Goal: Task Accomplishment & Management: Manage account settings

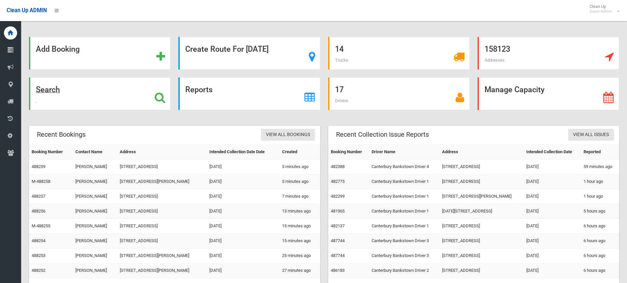
click at [49, 88] on strong "Search" at bounding box center [48, 89] width 24 height 9
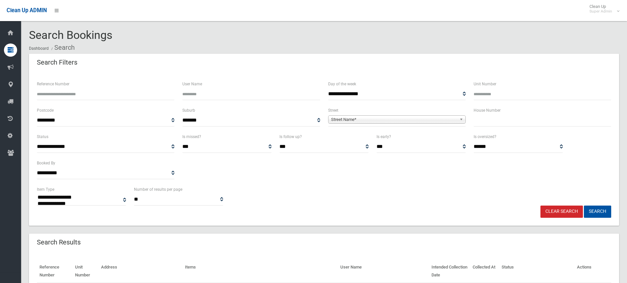
select select
click at [101, 95] on input "Reference Number" at bounding box center [106, 94] width 138 height 12
type input "******"
click at [584, 205] on button "Search" at bounding box center [597, 211] width 27 height 12
select select
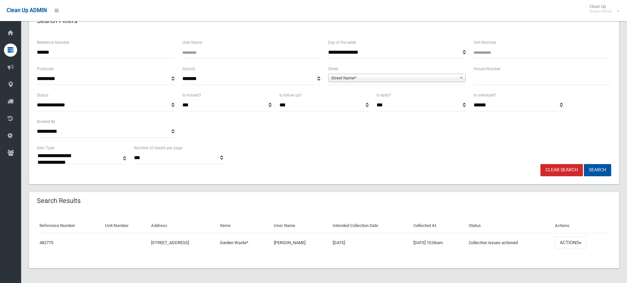
scroll to position [42, 0]
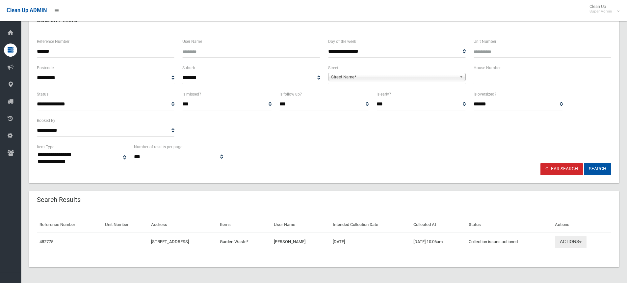
click at [586, 247] on button "Actions" at bounding box center [571, 242] width 32 height 12
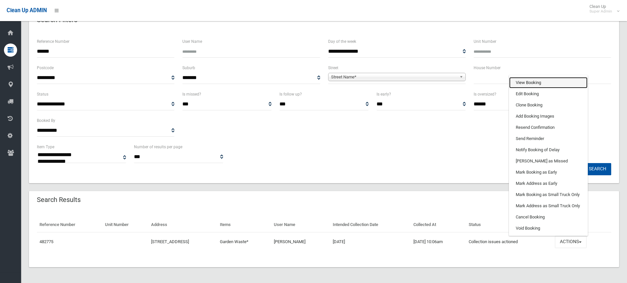
click at [539, 85] on link "View Booking" at bounding box center [548, 82] width 78 height 11
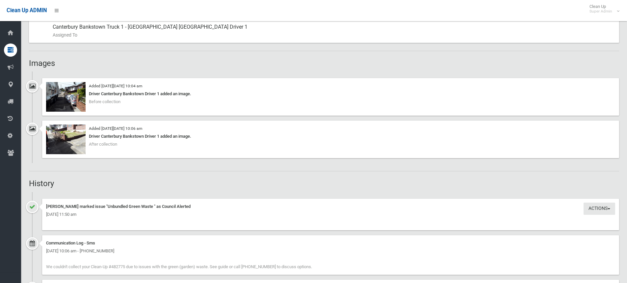
scroll to position [362, 0]
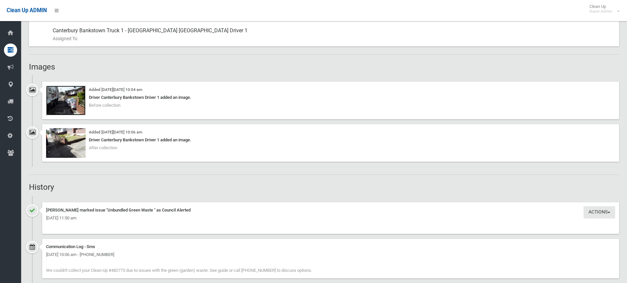
click at [78, 103] on img at bounding box center [66, 101] width 40 height 30
click at [74, 143] on img at bounding box center [66, 143] width 40 height 30
click at [604, 211] on button "Actions" at bounding box center [600, 212] width 32 height 12
click at [403, 188] on h2 "History" at bounding box center [324, 187] width 590 height 9
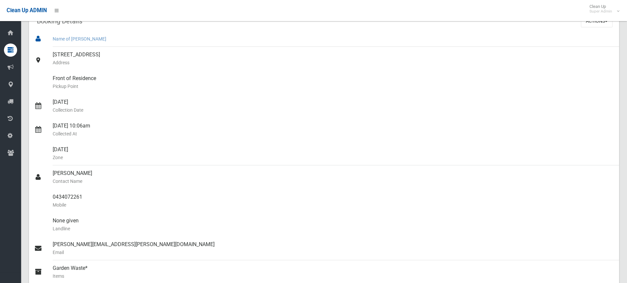
scroll to position [0, 0]
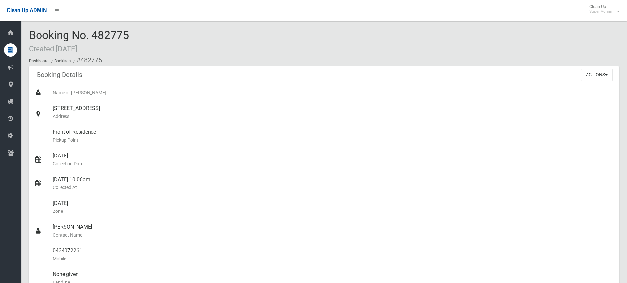
drag, startPoint x: 118, startPoint y: 111, endPoint x: 26, endPoint y: 102, distance: 91.9
copy link "128 Permanent Avenue, EARLWOOD"
drag, startPoint x: 134, startPoint y: 32, endPoint x: 31, endPoint y: 34, distance: 103.7
click at [31, 34] on div "Booking No. 482775 Created 02/09/2025 Dashboard Bookings #482775" at bounding box center [324, 47] width 590 height 37
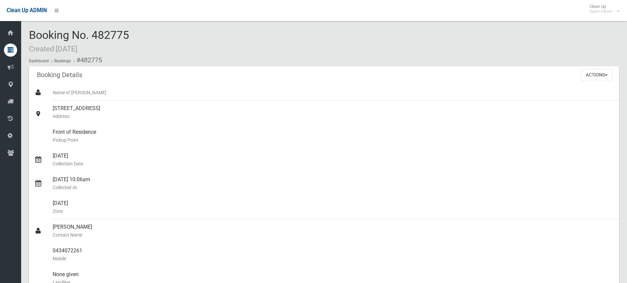
copy span "Booking No. 482775"
click at [590, 72] on button "Actions" at bounding box center [597, 75] width 32 height 12
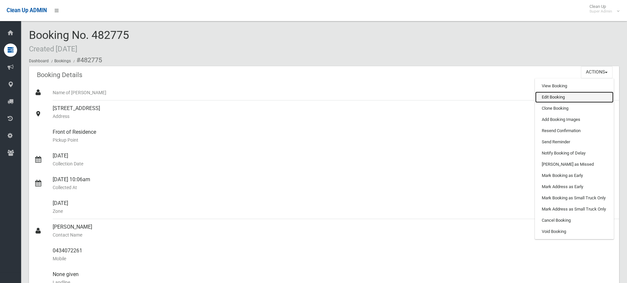
click at [562, 94] on link "Edit Booking" at bounding box center [574, 97] width 78 height 11
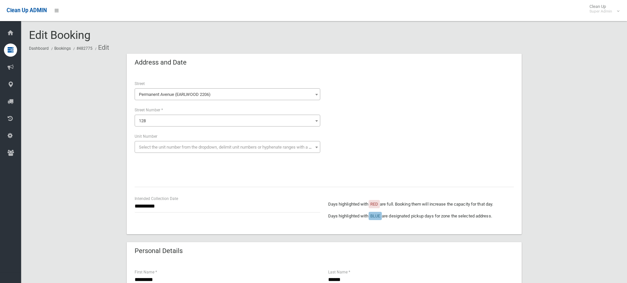
scroll to position [365, 0]
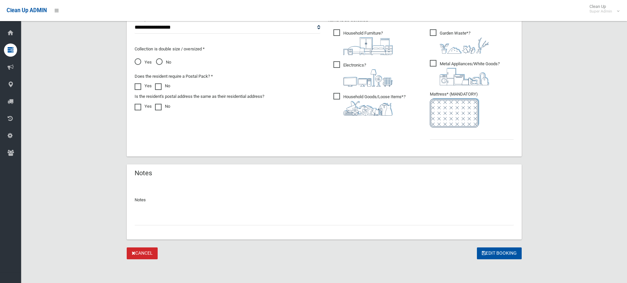
click at [166, 217] on input "text" at bounding box center [324, 219] width 379 height 12
paste input "*******"
type input "**********"
click at [498, 253] on button "Edit Booking" at bounding box center [499, 253] width 45 height 12
type input "*"
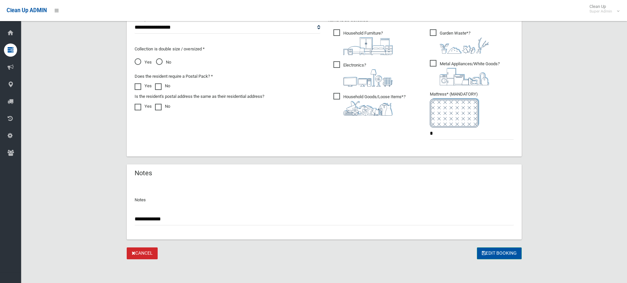
click at [509, 253] on button "Edit Booking" at bounding box center [499, 253] width 45 height 12
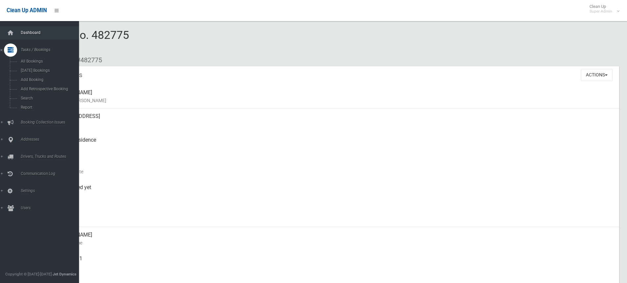
click at [17, 29] on link "Dashboard" at bounding box center [42, 32] width 84 height 13
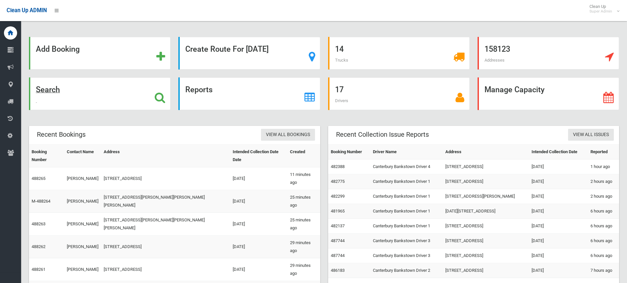
click at [50, 89] on strong "Search" at bounding box center [48, 89] width 24 height 9
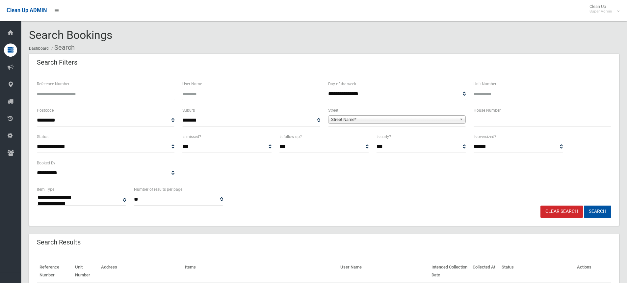
select select
click at [521, 121] on input "text" at bounding box center [543, 120] width 138 height 12
type input "**"
click at [398, 120] on span "Street Name*" at bounding box center [394, 120] width 126 height 8
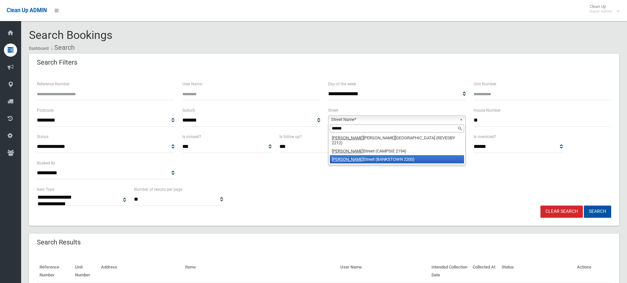
type input "******"
click at [373, 159] on li "Gordon Street (BANKSTOWN 2200)" at bounding box center [397, 159] width 134 height 8
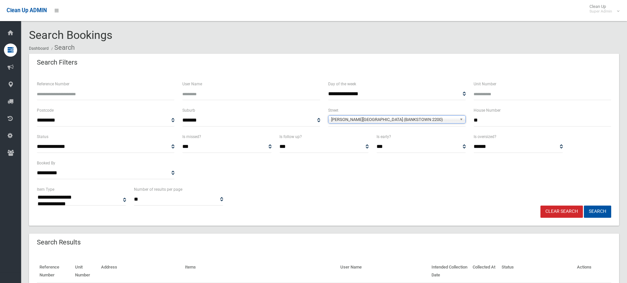
click at [584, 205] on button "Search" at bounding box center [597, 211] width 27 height 12
select select
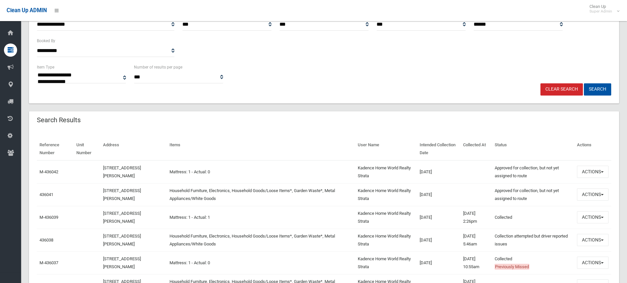
scroll to position [165, 0]
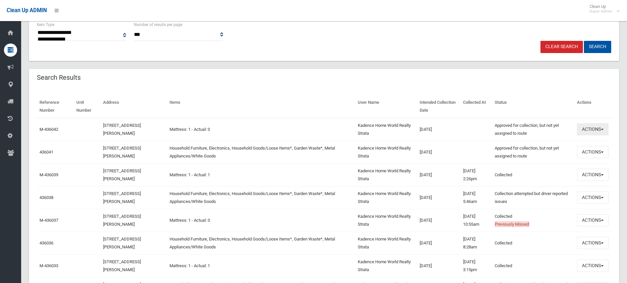
click at [588, 126] on button "Actions" at bounding box center [593, 129] width 32 height 12
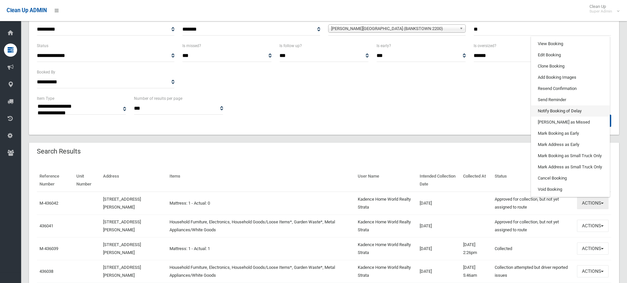
scroll to position [33, 0]
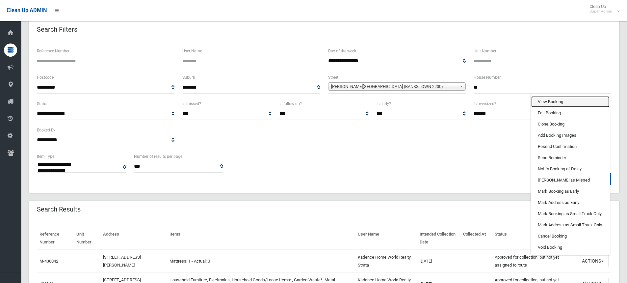
click at [565, 99] on link "View Booking" at bounding box center [570, 101] width 78 height 11
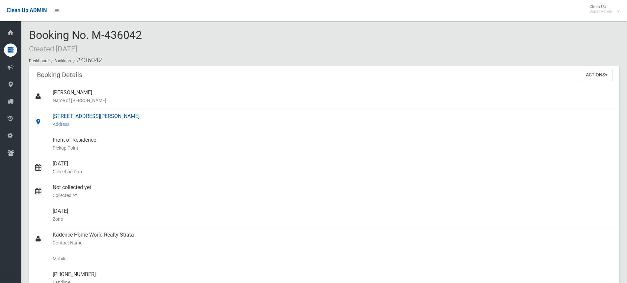
drag, startPoint x: 126, startPoint y: 117, endPoint x: 49, endPoint y: 117, distance: 77.0
click at [49, 117] on link "[STREET_ADDRESS][PERSON_NAME] Address" at bounding box center [324, 120] width 590 height 24
copy link "[STREET_ADDRESS][PERSON_NAME]"
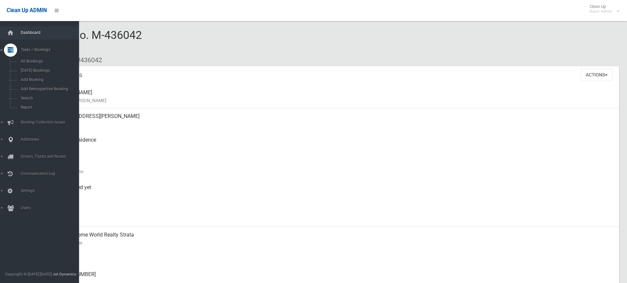
click at [18, 33] on link "Dashboard" at bounding box center [42, 32] width 84 height 13
